Goal: Information Seeking & Learning: Learn about a topic

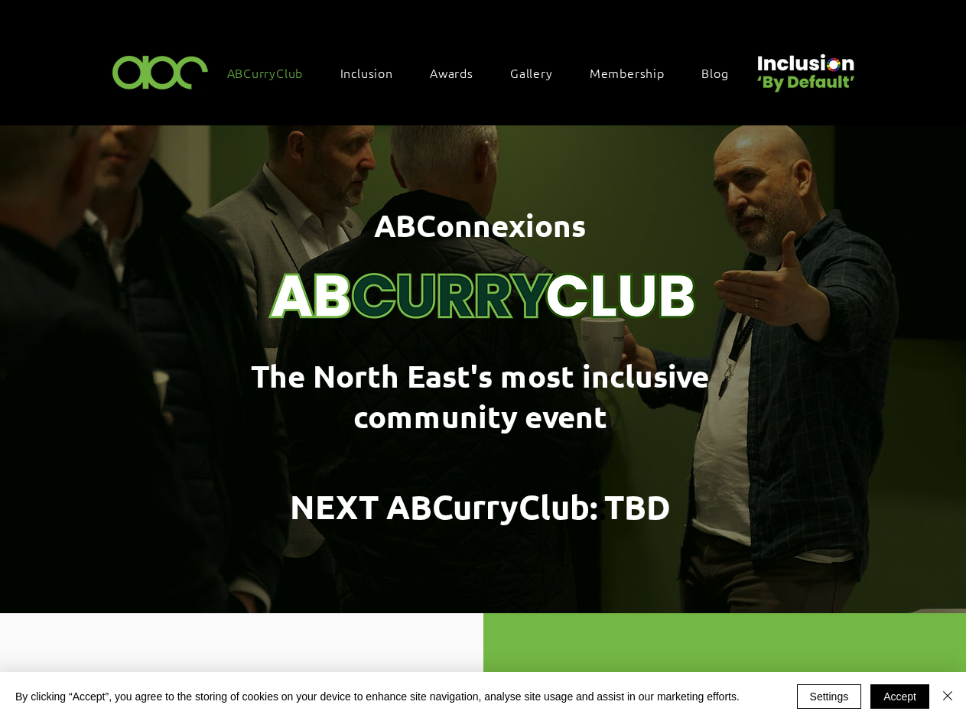
click at [374, 71] on span "Inclusion" at bounding box center [366, 72] width 53 height 17
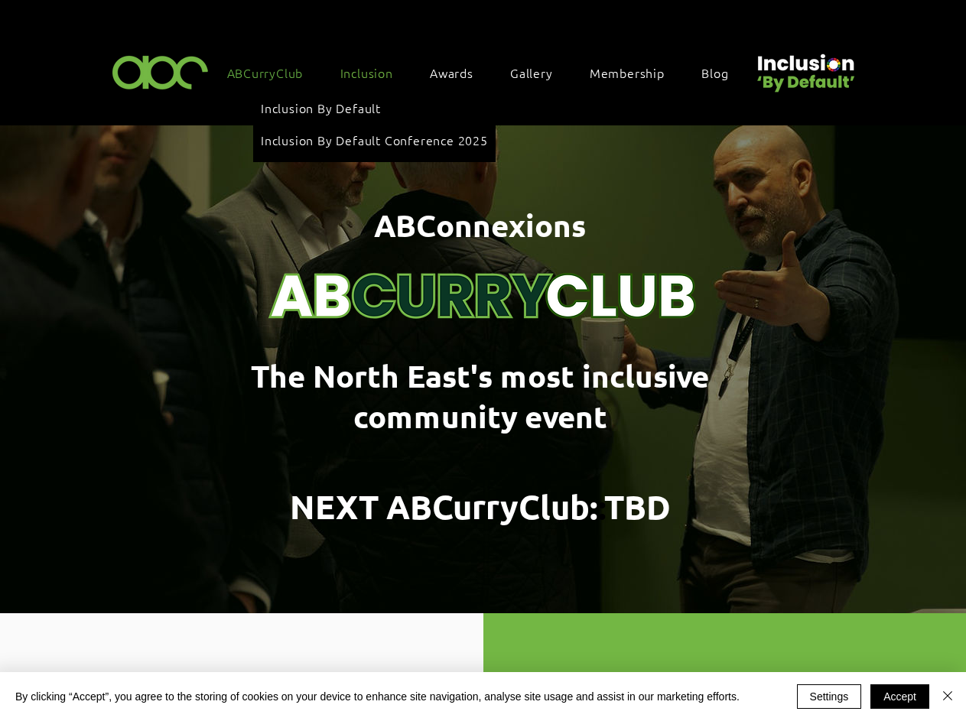
click at [460, 71] on span "Awards" at bounding box center [452, 72] width 44 height 17
click at [483, 421] on span "The North East's most inclusive community event" at bounding box center [480, 396] width 458 height 80
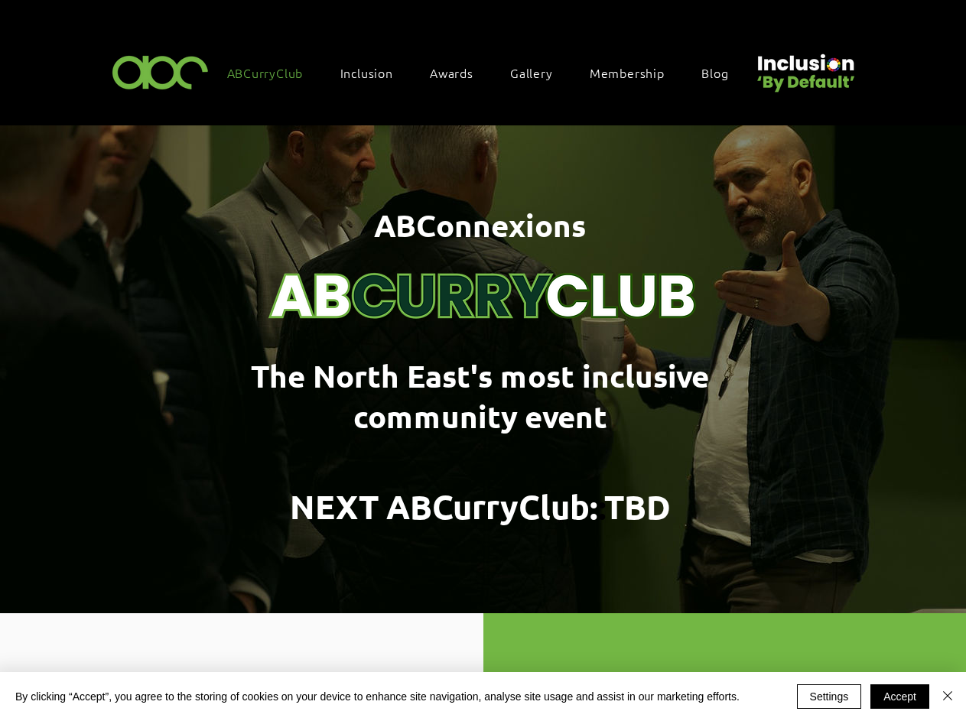
click at [483, 249] on img at bounding box center [483, 252] width 459 height 171
click at [829, 697] on button "Settings" at bounding box center [829, 696] width 65 height 24
click at [899, 697] on div at bounding box center [483, 360] width 966 height 721
click at [947, 697] on div at bounding box center [483, 360] width 966 height 721
